Goal: Task Accomplishment & Management: Manage account settings

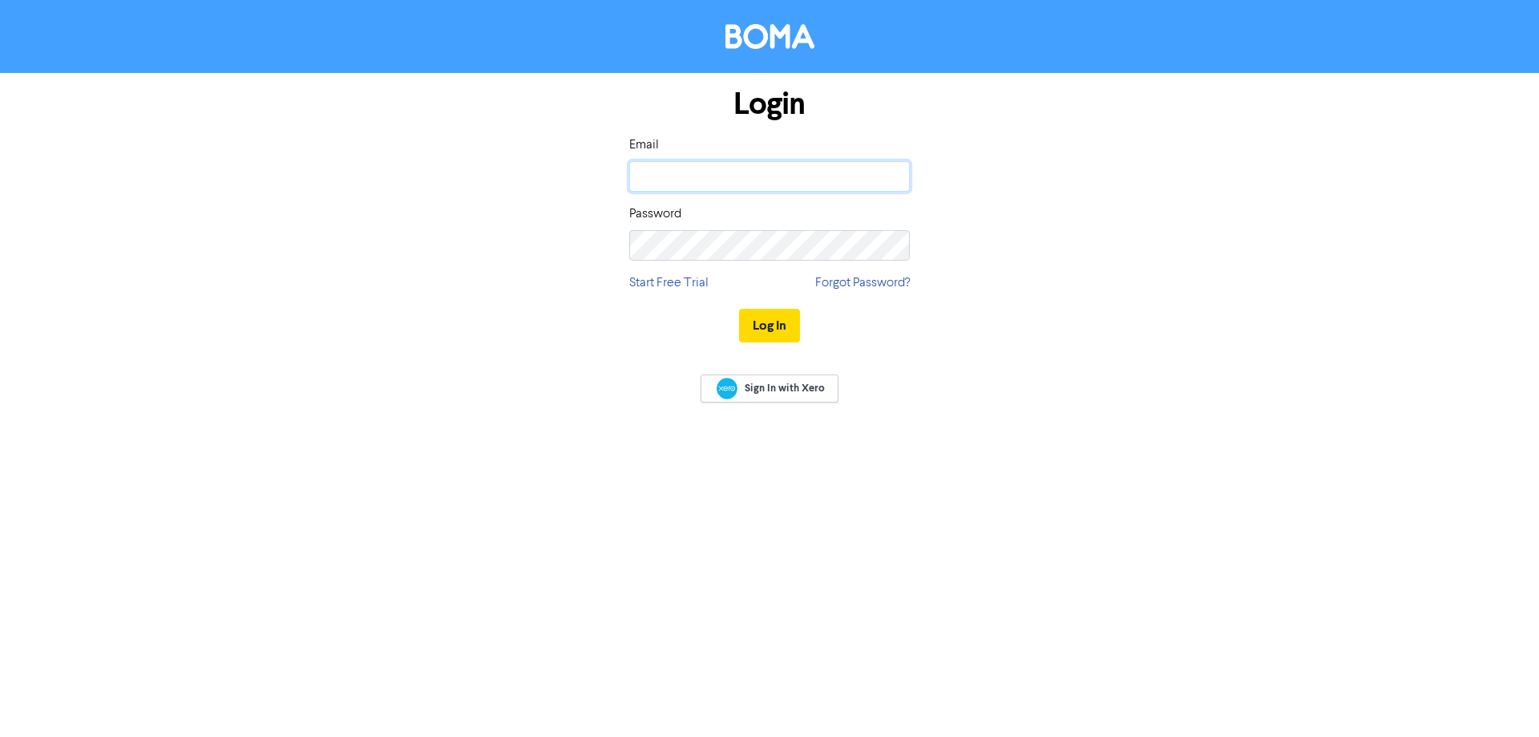
click at [763, 170] on input "email" at bounding box center [769, 176] width 281 height 30
paste input "[EMAIL_ADDRESS][DOMAIN_NAME]"
type input "[EMAIL_ADDRESS][DOMAIN_NAME]"
click at [764, 318] on button "Log In" at bounding box center [769, 326] width 61 height 34
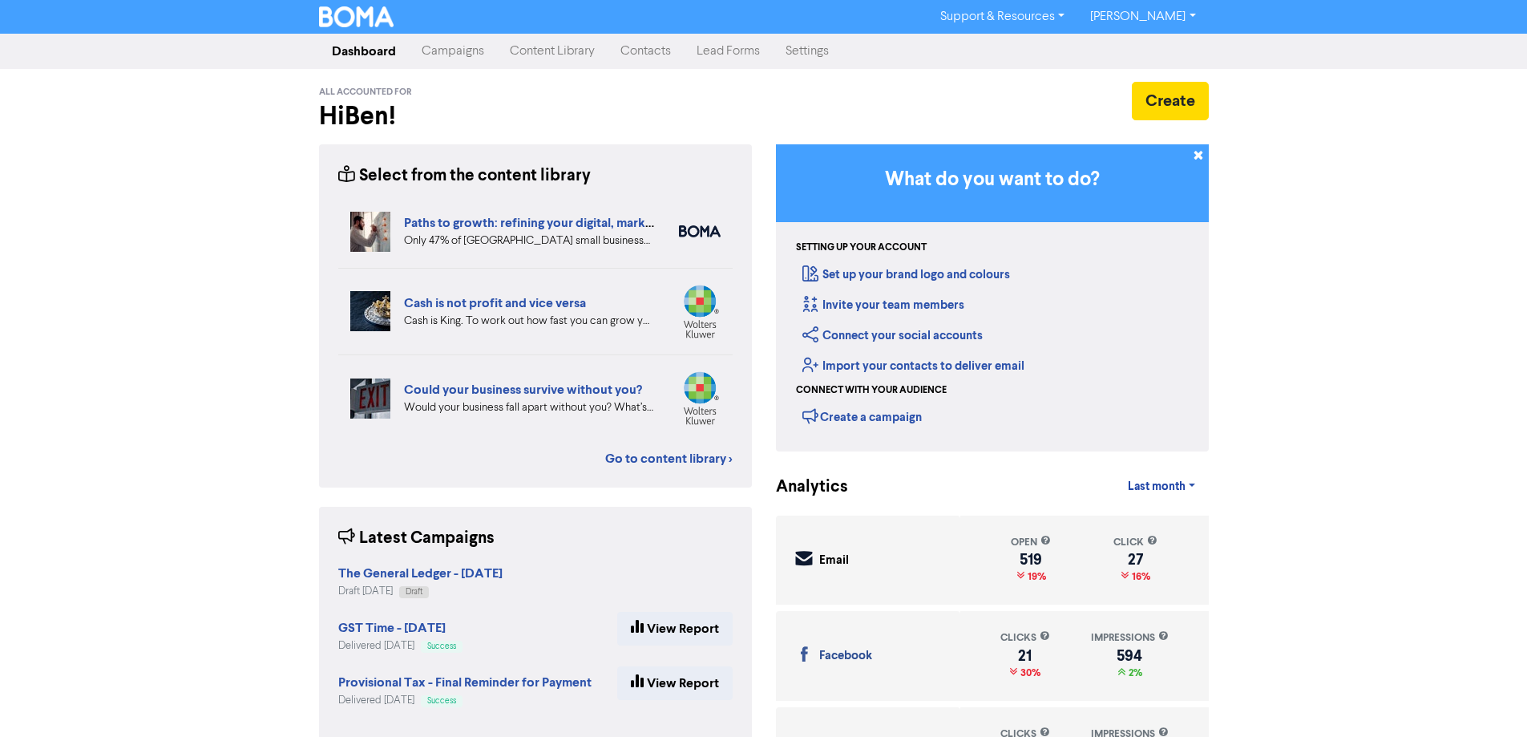
click at [1174, 14] on link "[PERSON_NAME]" at bounding box center [1142, 17] width 131 height 26
click at [1167, 49] on button "Log Out" at bounding box center [1141, 47] width 127 height 19
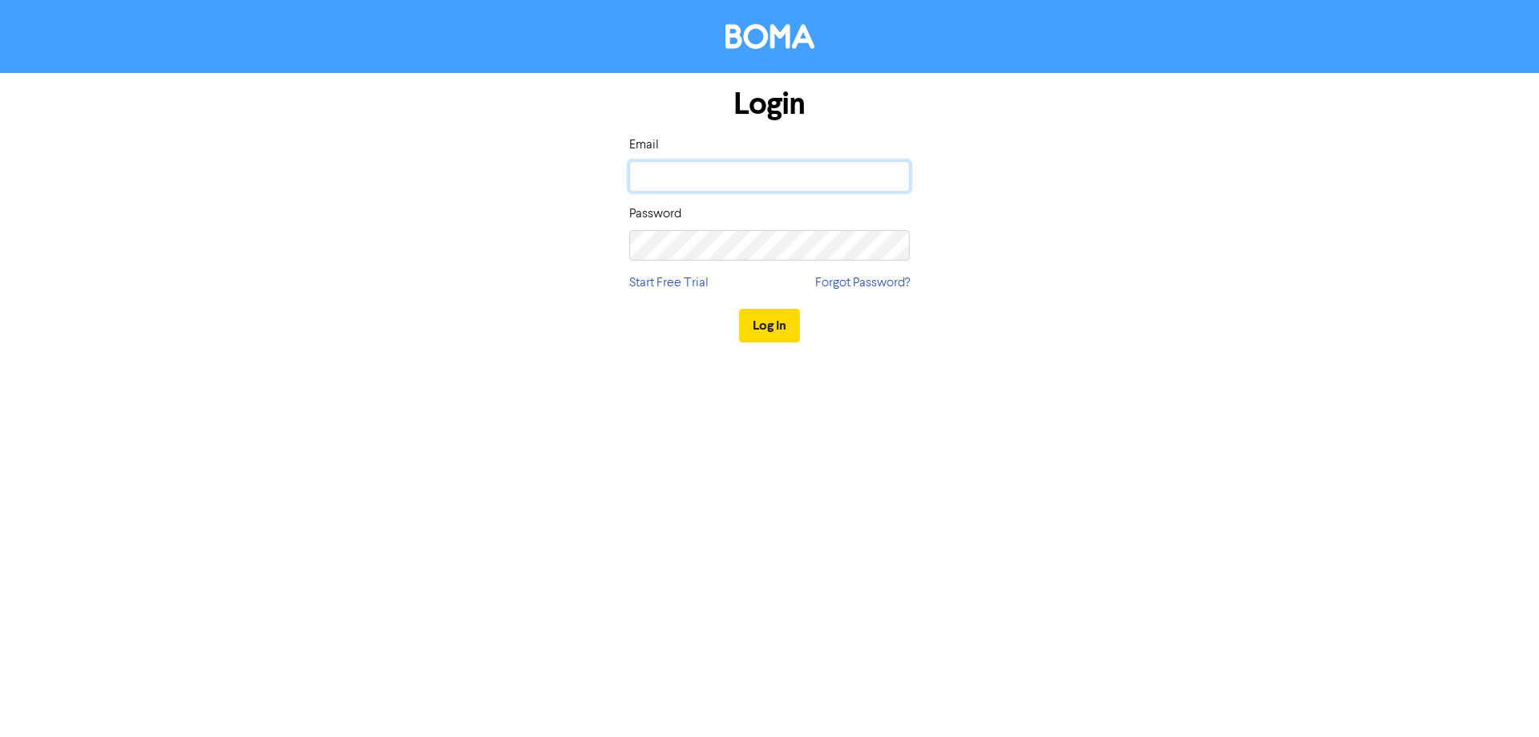
drag, startPoint x: 717, startPoint y: 174, endPoint x: 757, endPoint y: 174, distance: 40.1
click at [717, 174] on input "email" at bounding box center [769, 176] width 281 height 30
paste input "[EMAIL_ADDRESS][DOMAIN_NAME]"
type input "[EMAIL_ADDRESS][DOMAIN_NAME]"
click at [779, 316] on button "Log In" at bounding box center [769, 326] width 61 height 34
